Goal: Task Accomplishment & Management: Use online tool/utility

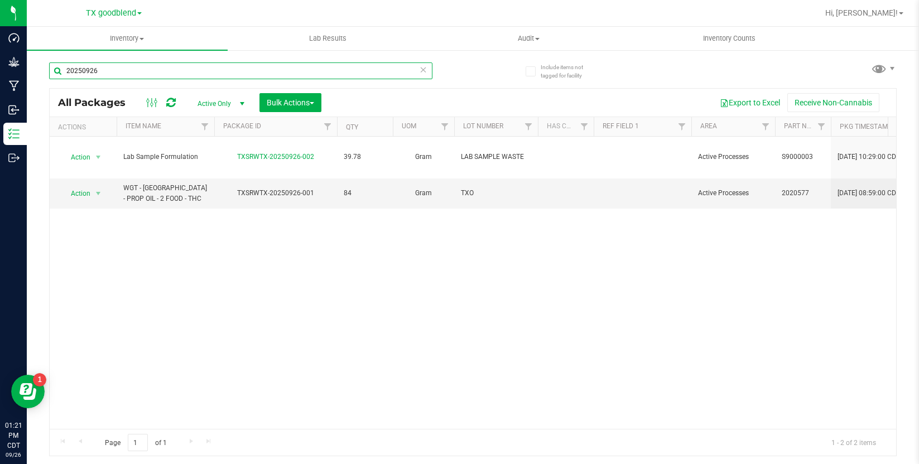
drag, startPoint x: 129, startPoint y: 72, endPoint x: 92, endPoint y: 71, distance: 36.9
click at [92, 71] on input "20250926" at bounding box center [240, 71] width 383 height 17
type input "20250925-008"
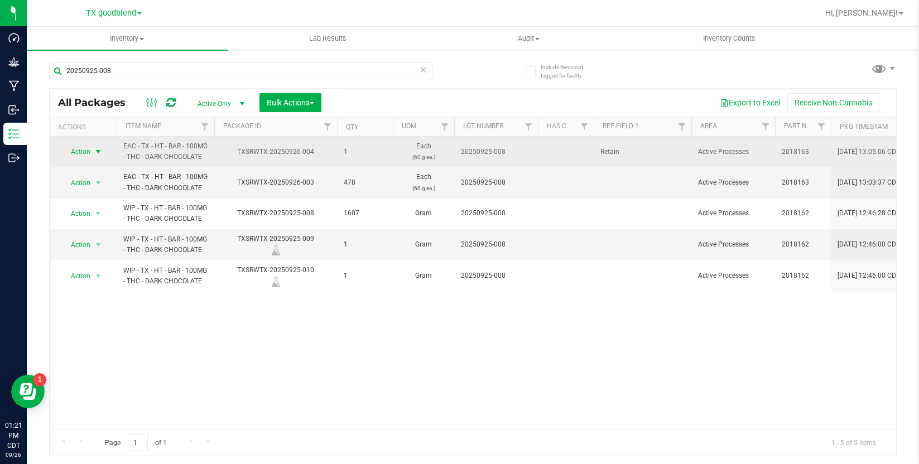
click at [84, 152] on span "Action" at bounding box center [76, 152] width 30 height 16
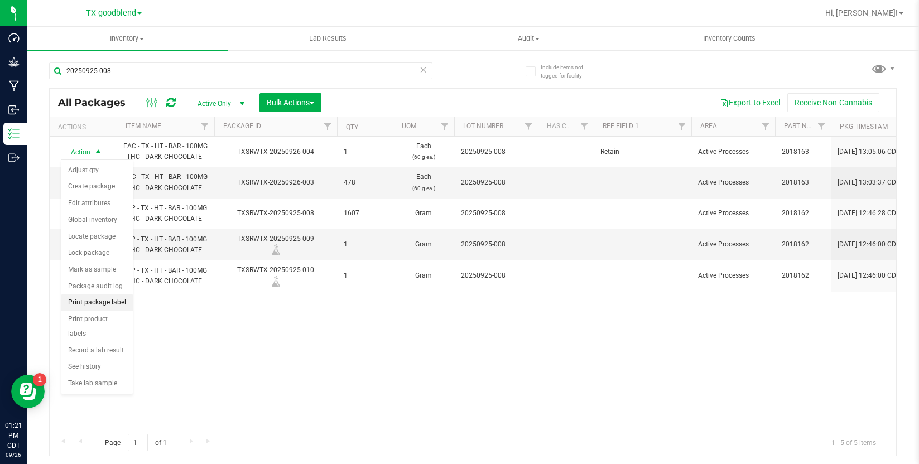
click at [101, 306] on li "Print package label" at bounding box center [96, 303] width 71 height 17
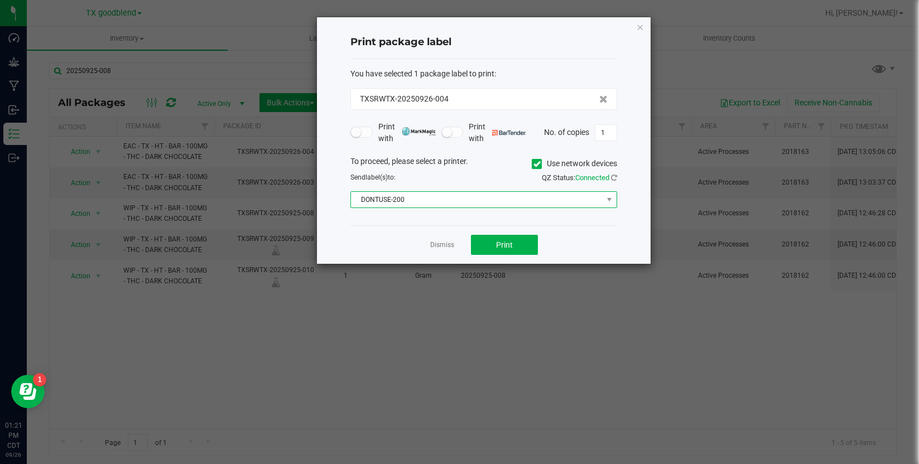
click at [454, 203] on span "DONTUSE-200" at bounding box center [477, 200] width 252 height 16
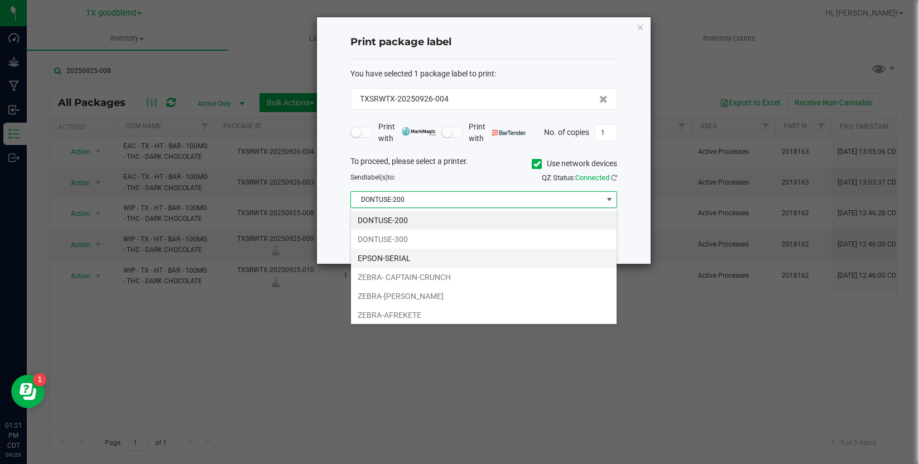
scroll to position [135, 0]
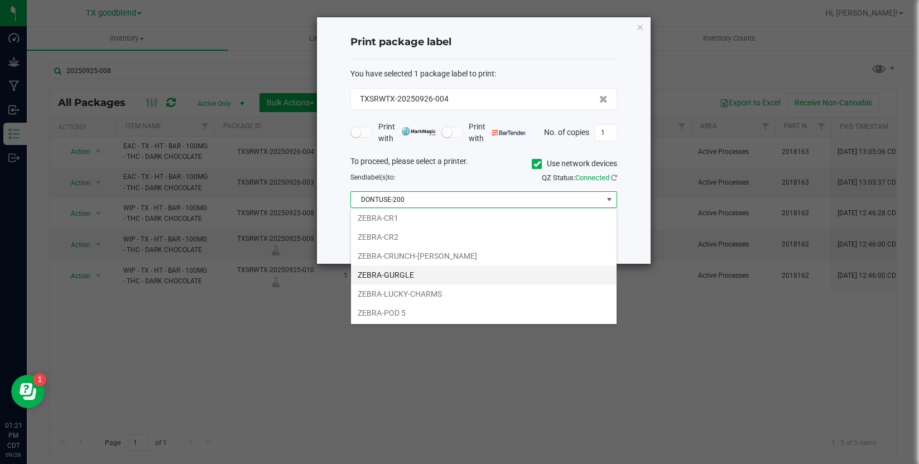
click at [415, 272] on li "ZEBRA-GURGLE" at bounding box center [484, 275] width 266 height 19
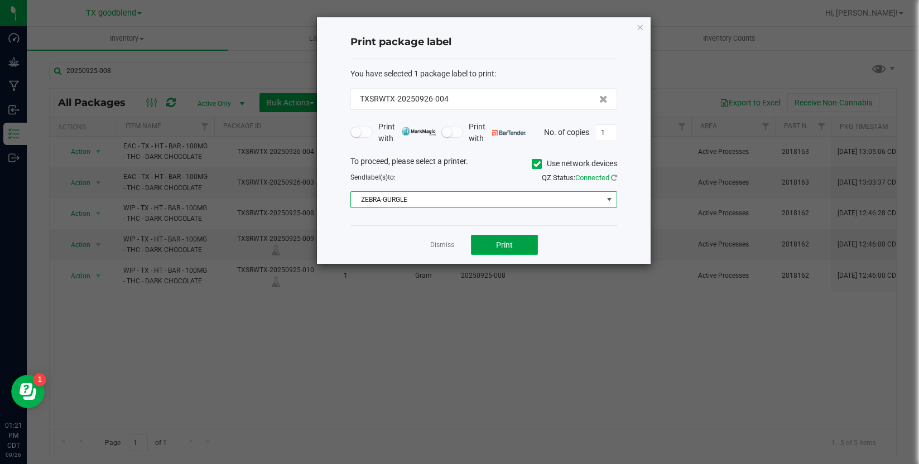
click at [506, 239] on button "Print" at bounding box center [504, 245] width 67 height 20
